Goal: Find specific page/section: Find specific page/section

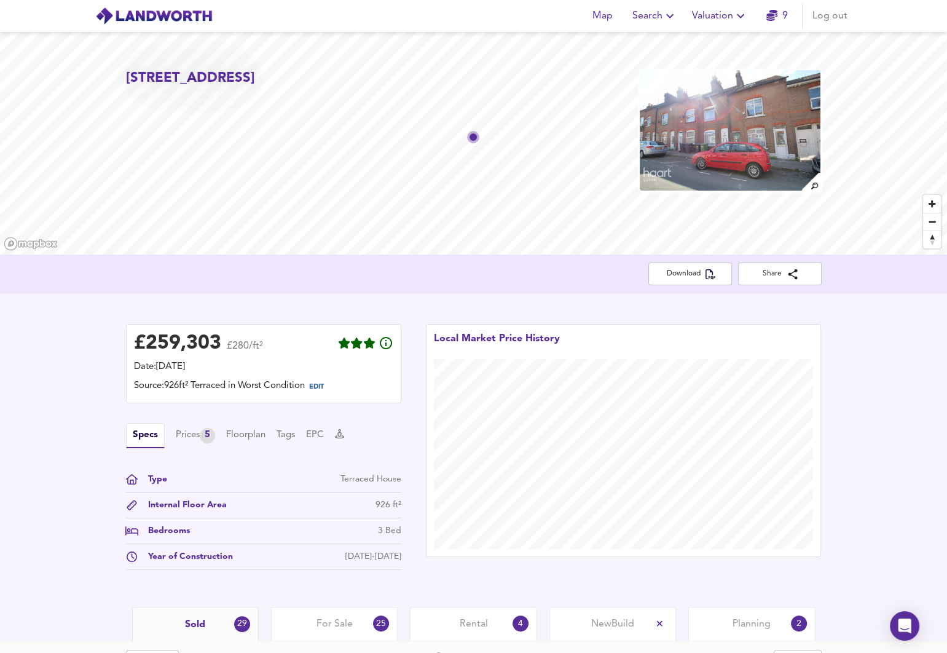
click at [181, 25] on div "Map Search Valuation 9 Log out" at bounding box center [474, 16] width 787 height 31
click at [181, 15] on img at bounding box center [153, 16] width 117 height 18
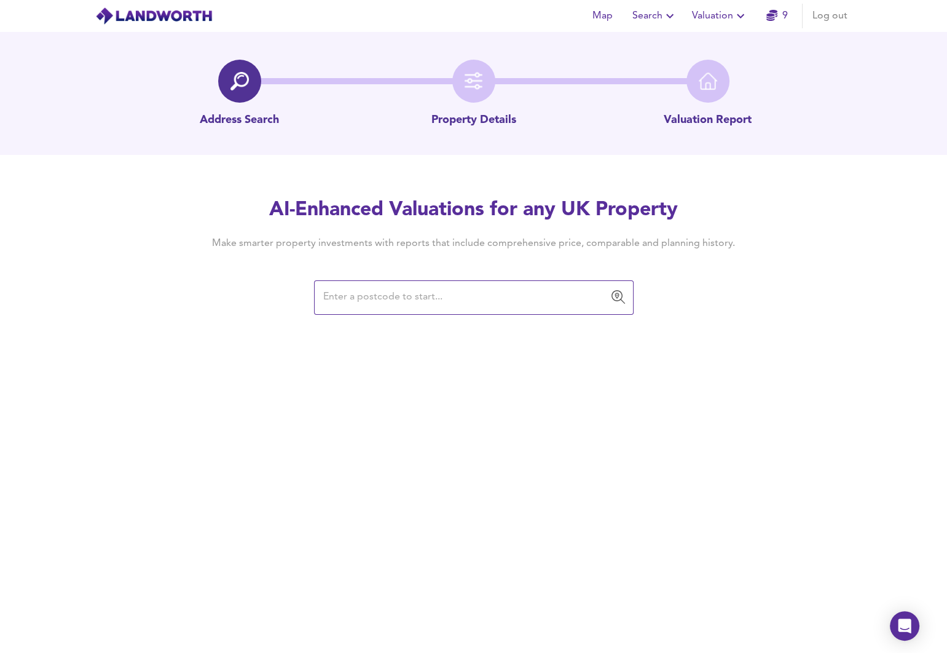
click at [735, 17] on icon "button" at bounding box center [740, 16] width 15 height 15
click at [734, 61] on li "Valuation Report History" at bounding box center [720, 66] width 147 height 22
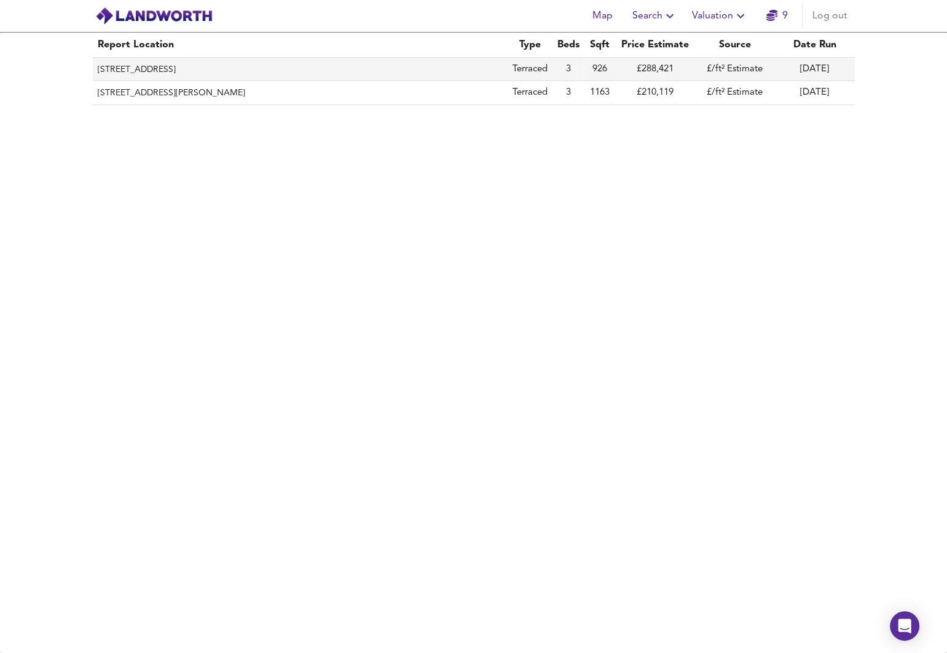
click at [162, 70] on th "[STREET_ADDRESS]" at bounding box center [300, 69] width 415 height 23
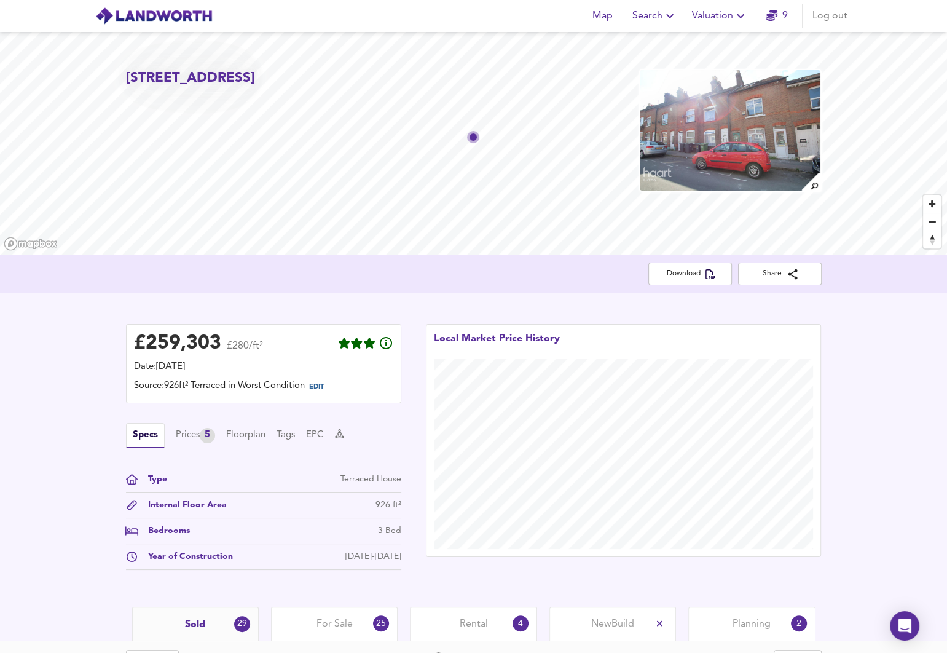
drag, startPoint x: 301, startPoint y: 76, endPoint x: 150, endPoint y: 96, distance: 152.0
click at [161, 88] on h2 "[STREET_ADDRESS]" at bounding box center [190, 78] width 129 height 19
copy h2 "LU1 3UR"
